Goal: Information Seeking & Learning: Learn about a topic

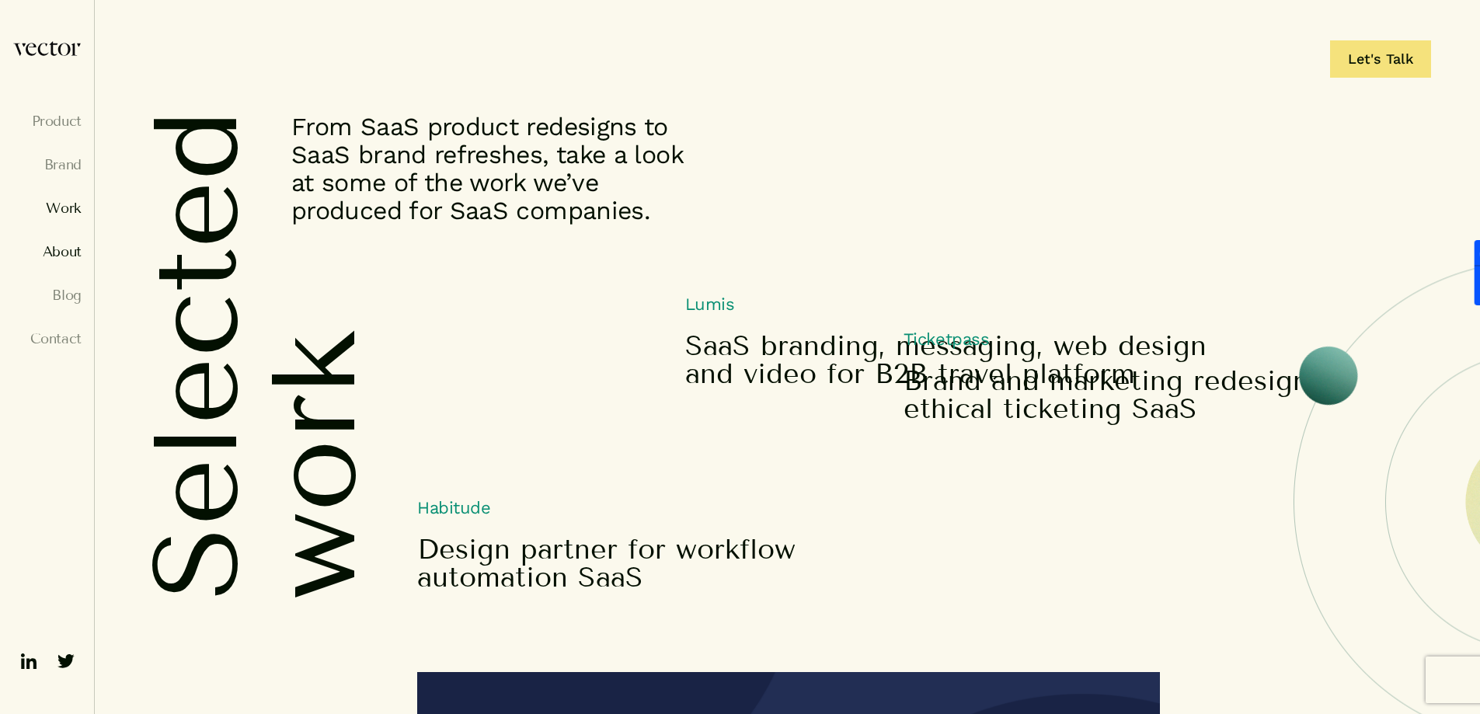
scroll to position [6265, 0]
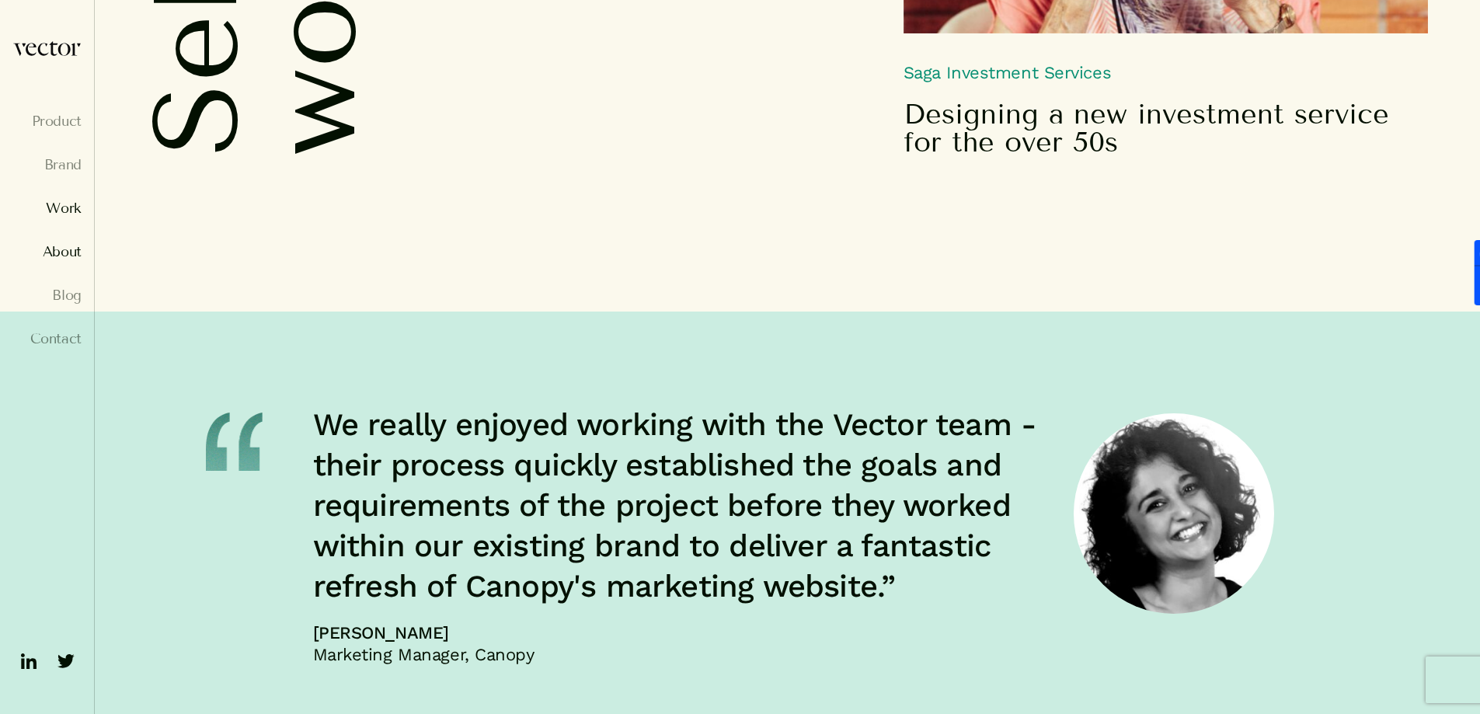
click at [54, 246] on link "About" at bounding box center [46, 252] width 69 height 16
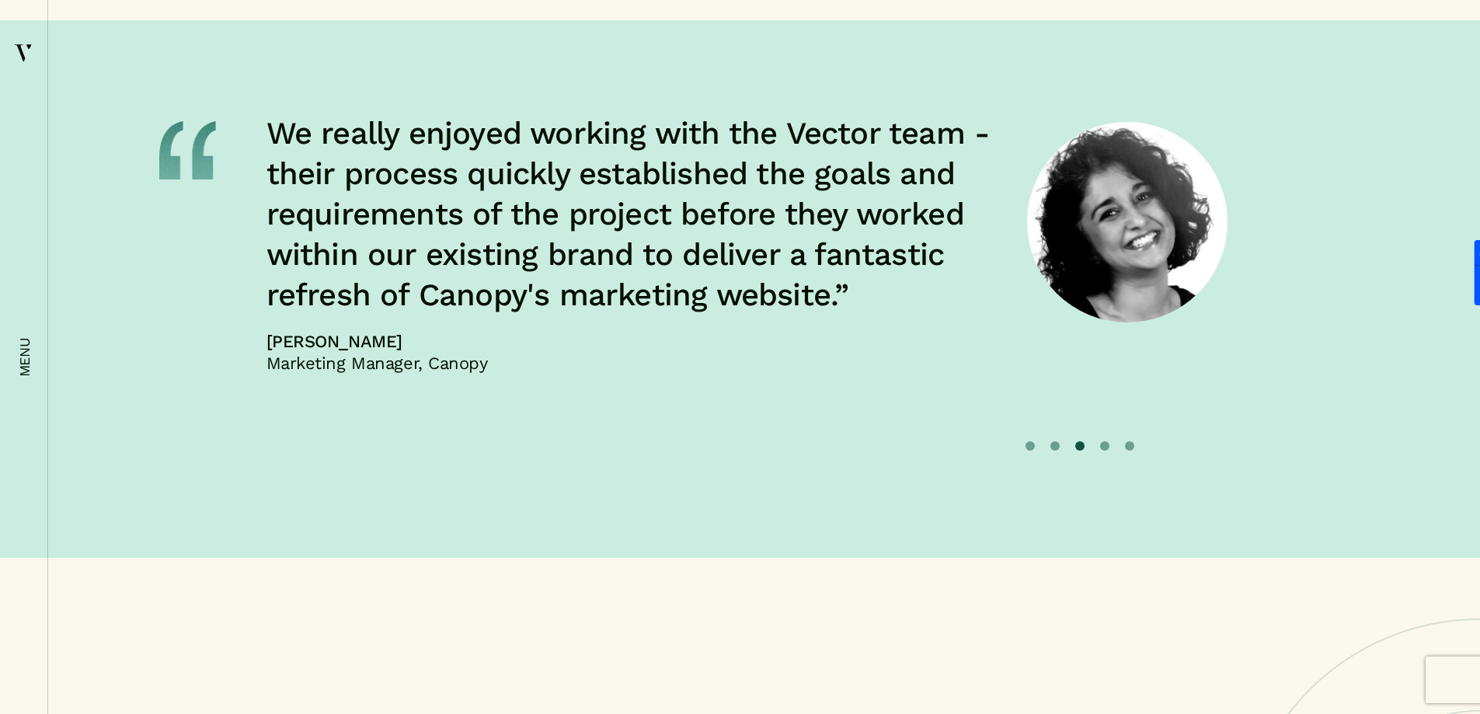
scroll to position [6808, 0]
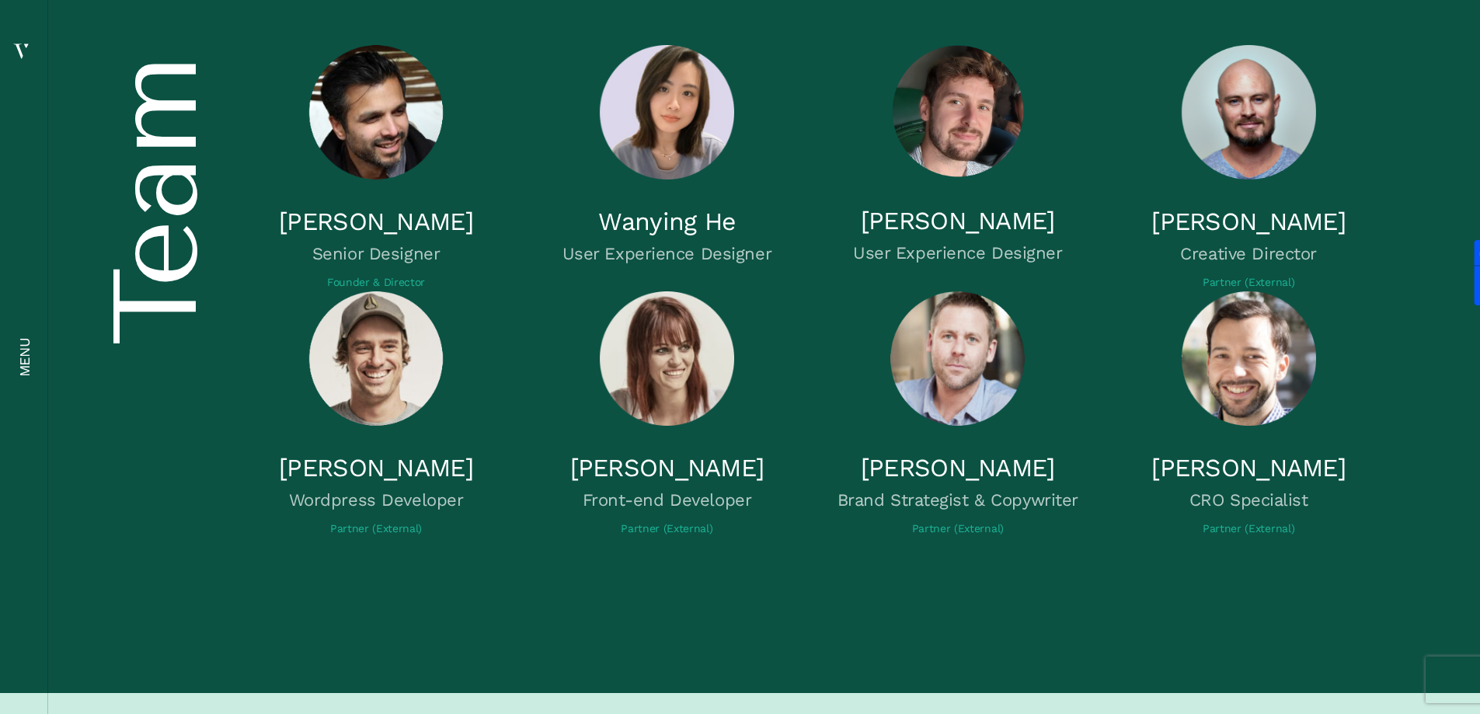
scroll to position [5516, 0]
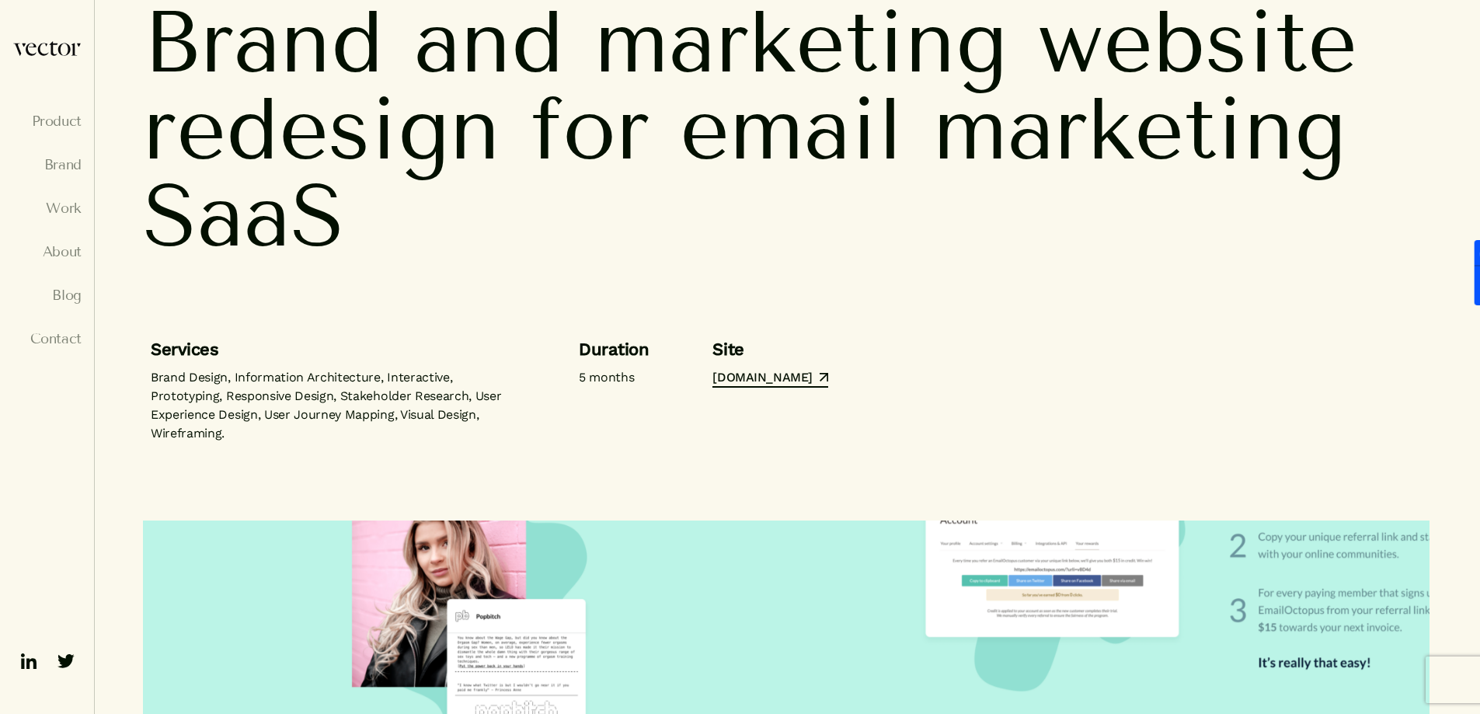
scroll to position [155, 0]
